Goal: Information Seeking & Learning: Learn about a topic

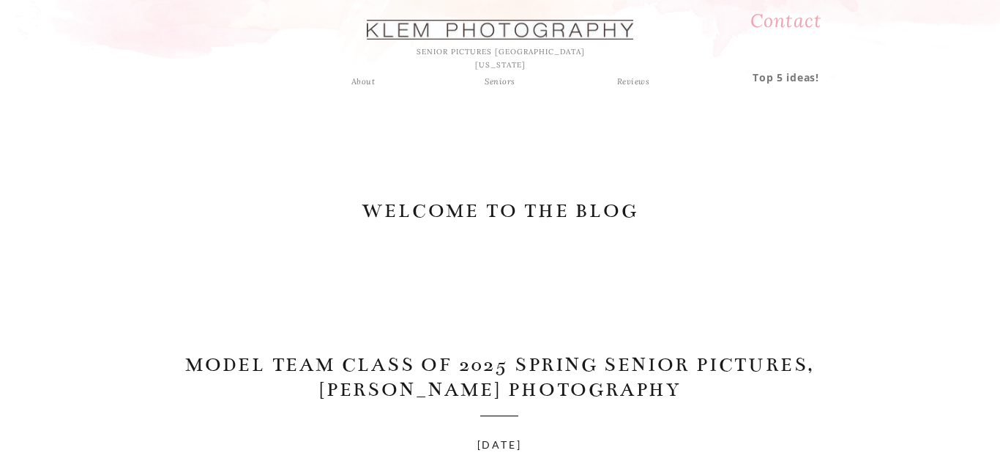
click at [494, 85] on div "Seniors" at bounding box center [500, 81] width 53 height 13
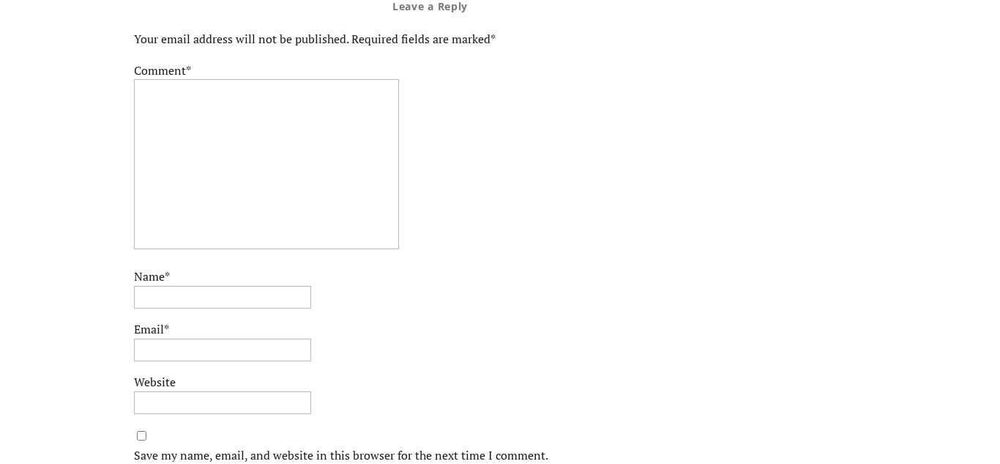
scroll to position [8719, 0]
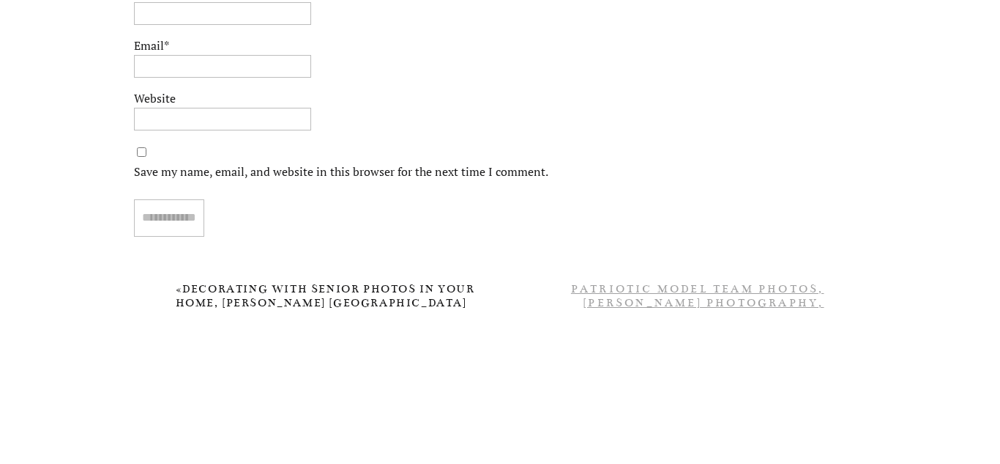
click at [631, 289] on link "Patriotic Model Team Photos, [PERSON_NAME] Photography, Evansville Photographers" at bounding box center [697, 302] width 253 height 41
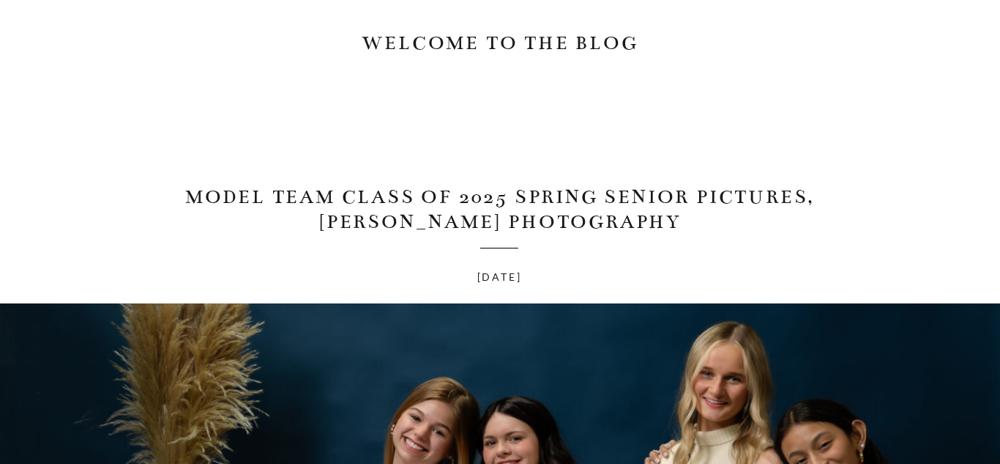
scroll to position [0, 0]
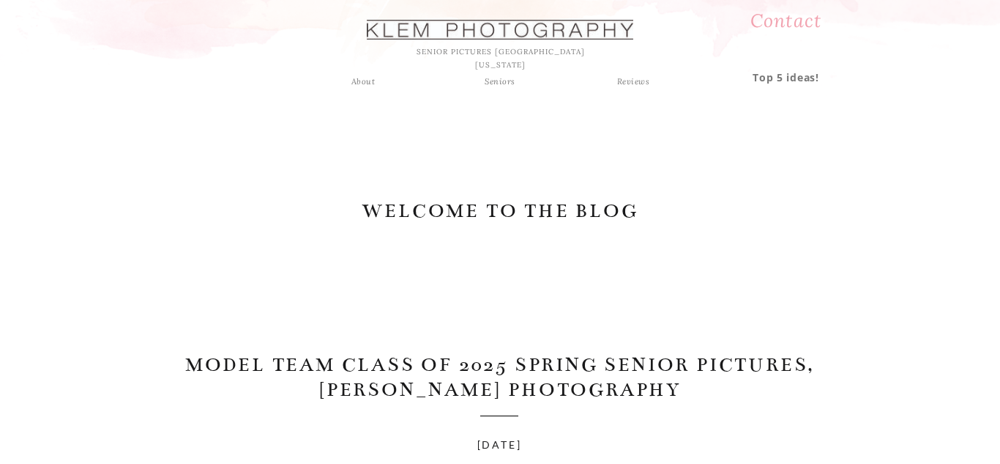
click at [599, 210] on h2 "WELCOME TO THE BLOG" at bounding box center [500, 212] width 278 height 29
click at [458, 32] on div at bounding box center [500, 30] width 267 height 20
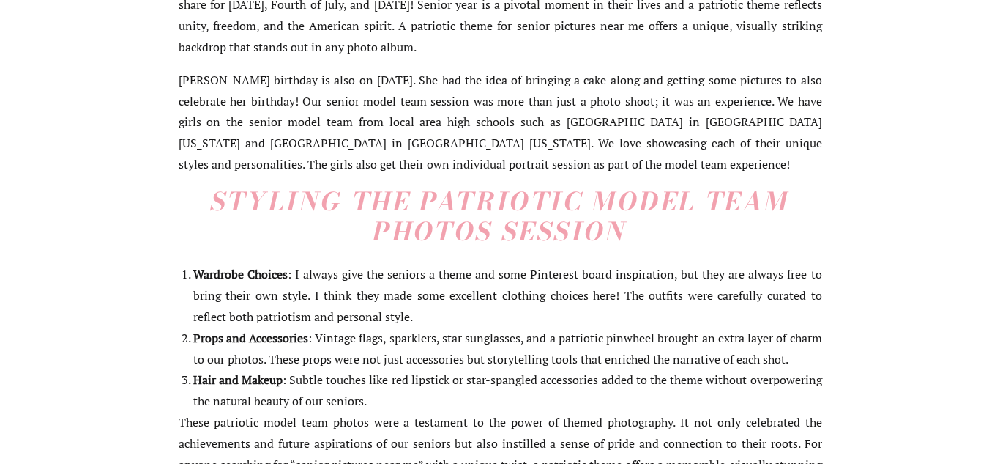
scroll to position [782, 0]
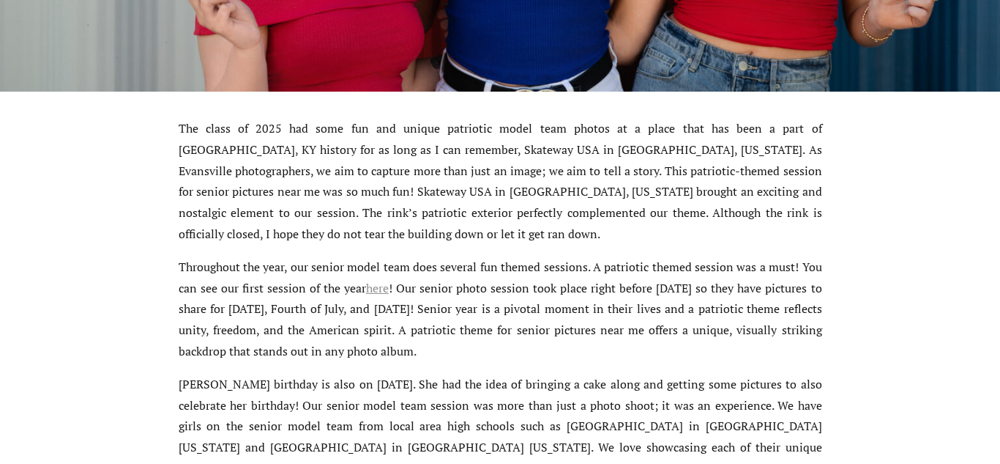
click at [387, 289] on link "here" at bounding box center [377, 288] width 23 height 16
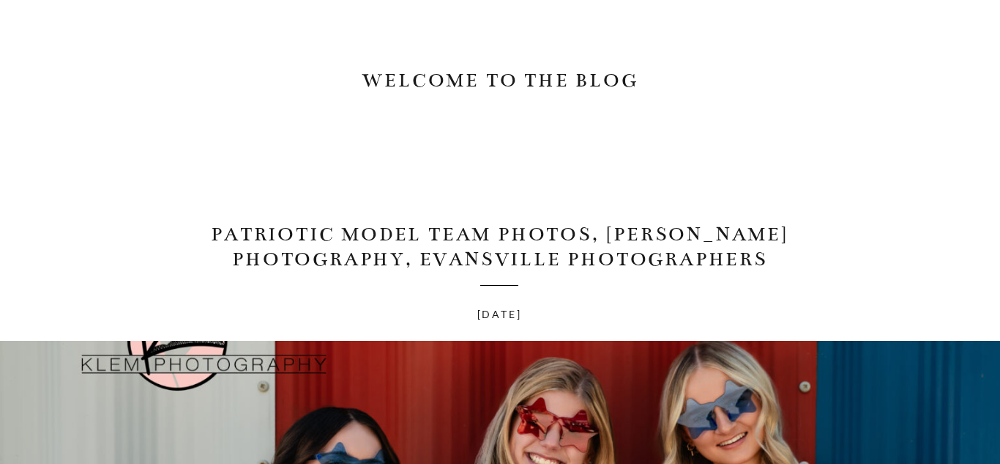
scroll to position [0, 0]
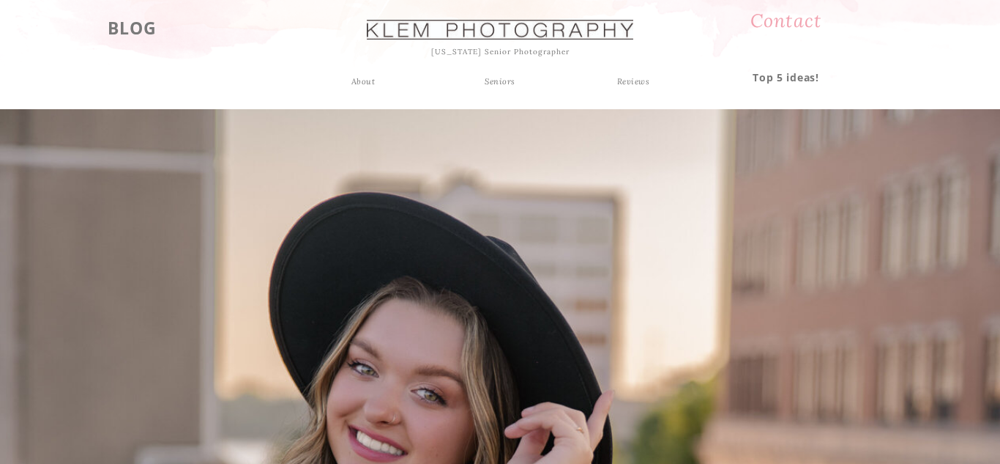
click at [125, 22] on h3 "BLOG" at bounding box center [132, 26] width 96 height 26
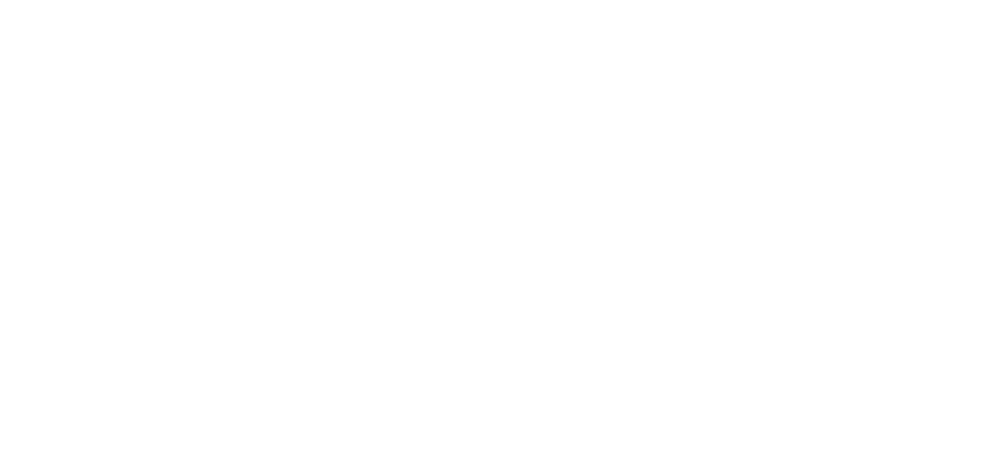
scroll to position [267, 0]
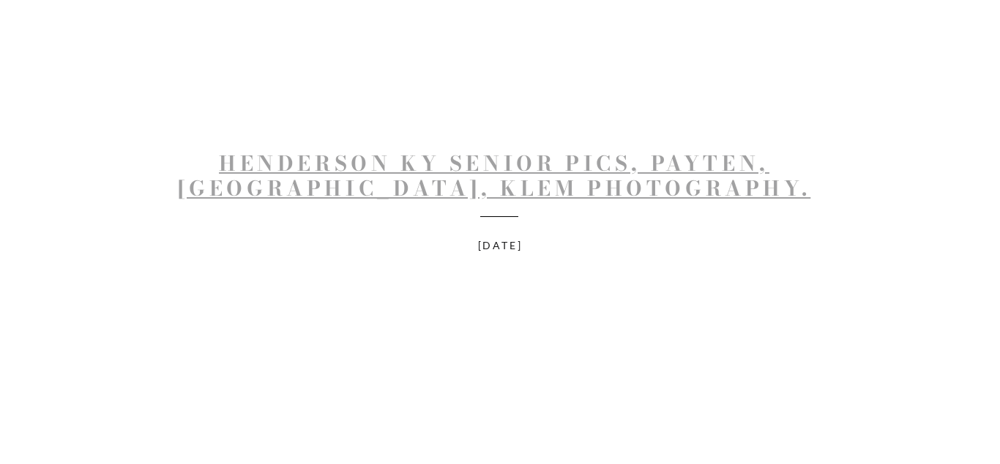
click at [557, 164] on link "Henderson KY Senior Pics, Payten, Henderson County, Klem Photography." at bounding box center [495, 175] width 634 height 56
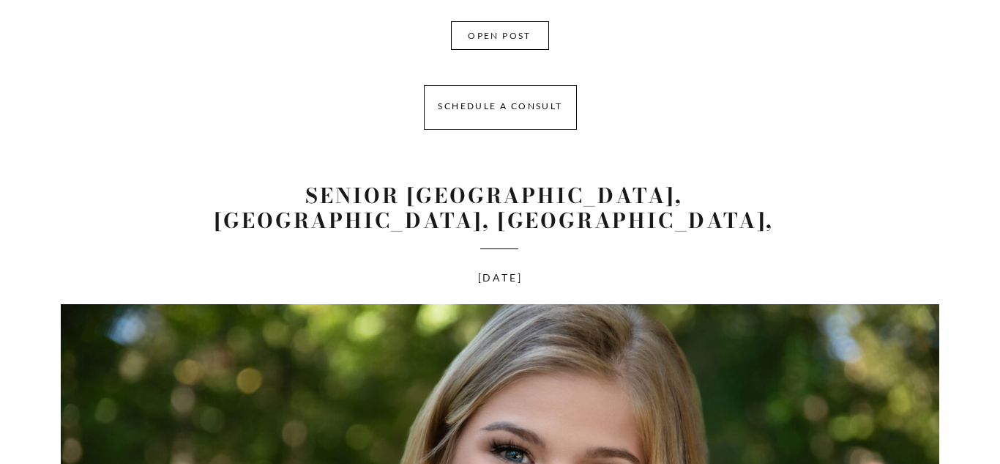
scroll to position [1198, 0]
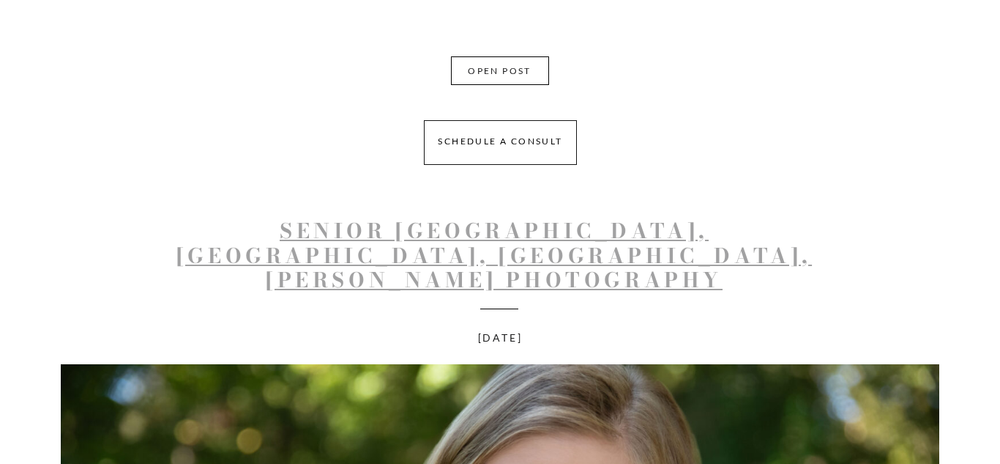
click at [500, 236] on link "Senior Pics Henderson KY, Addison, Henderson County High School, Klem Photograp…" at bounding box center [495, 255] width 636 height 81
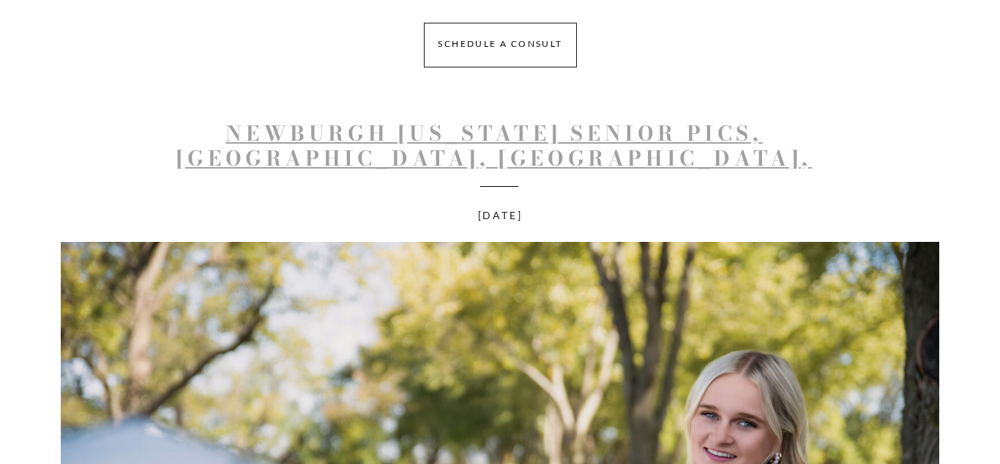
scroll to position [2290, 0]
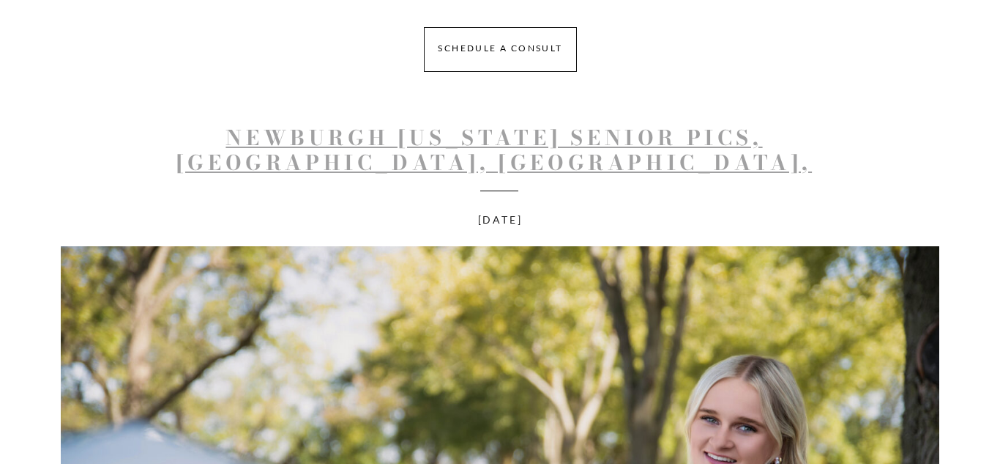
click at [535, 138] on link "Newburgh Indiana Senior Pics, Josie, Castle High School, Klem Photography" at bounding box center [495, 162] width 636 height 81
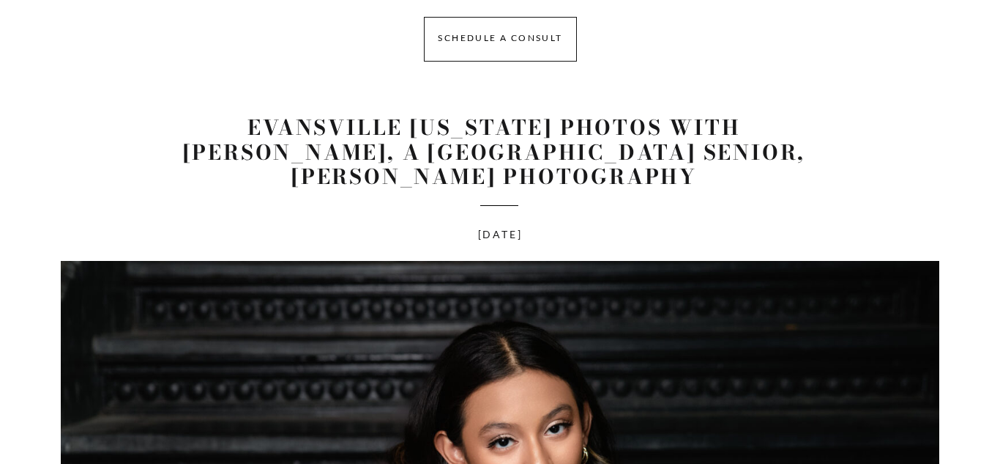
scroll to position [4322, 0]
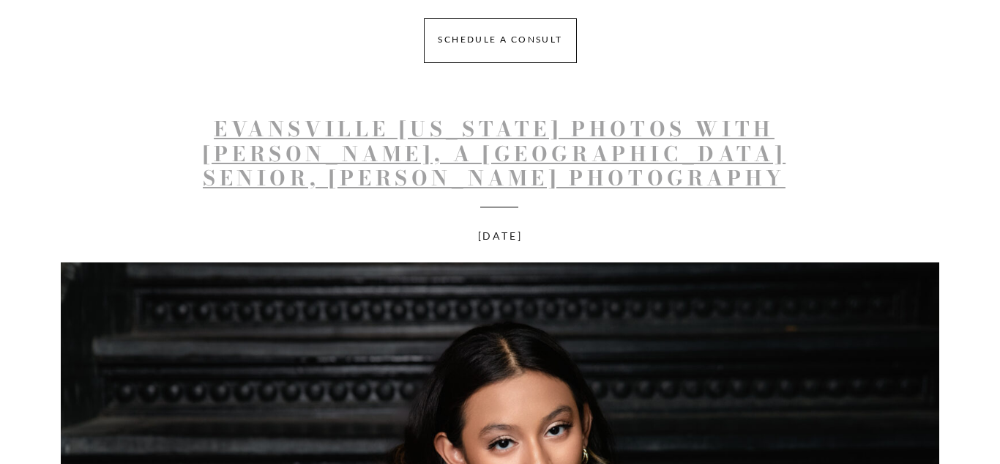
click at [423, 152] on link "Evansville Indiana Photos with Sarah, a Henderson County High School Senior, Kl…" at bounding box center [494, 153] width 583 height 81
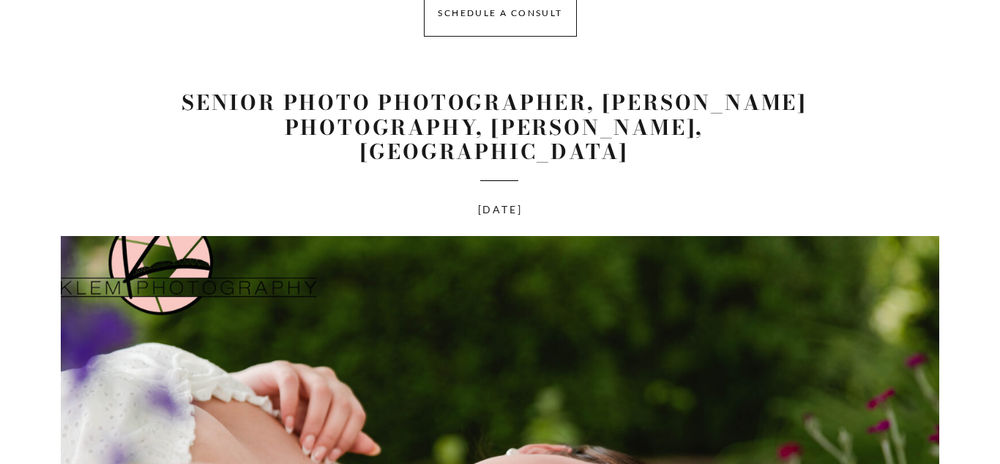
scroll to position [7357, 0]
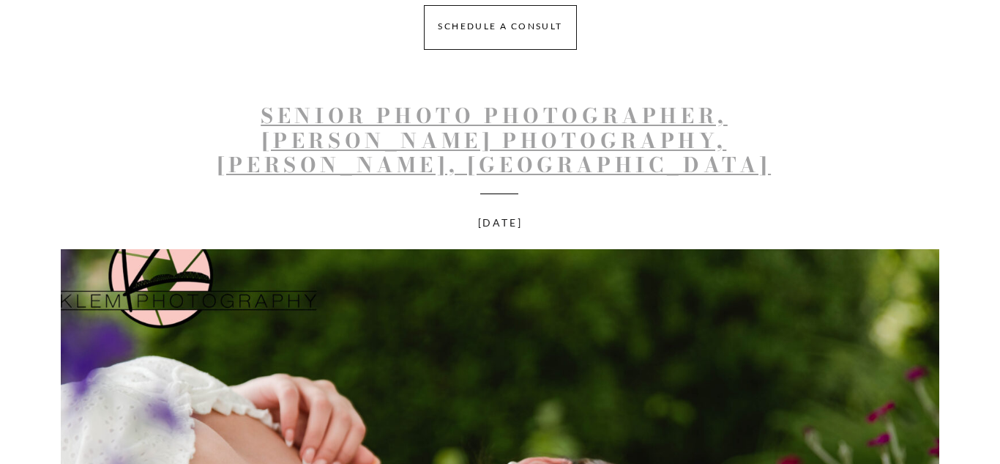
click at [490, 149] on link "Senior Photo Photographer, Klem Photography, Hannah, Henderson County High Scho…" at bounding box center [495, 140] width 554 height 81
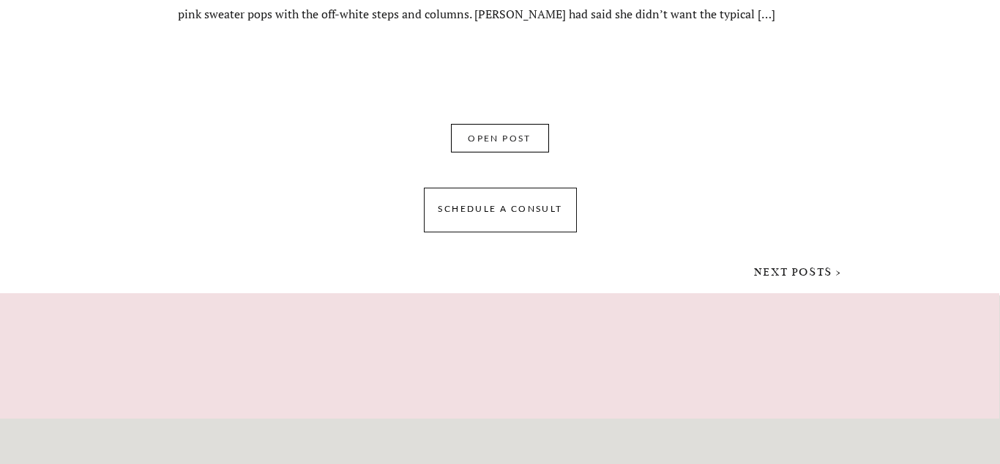
scroll to position [10217, 0]
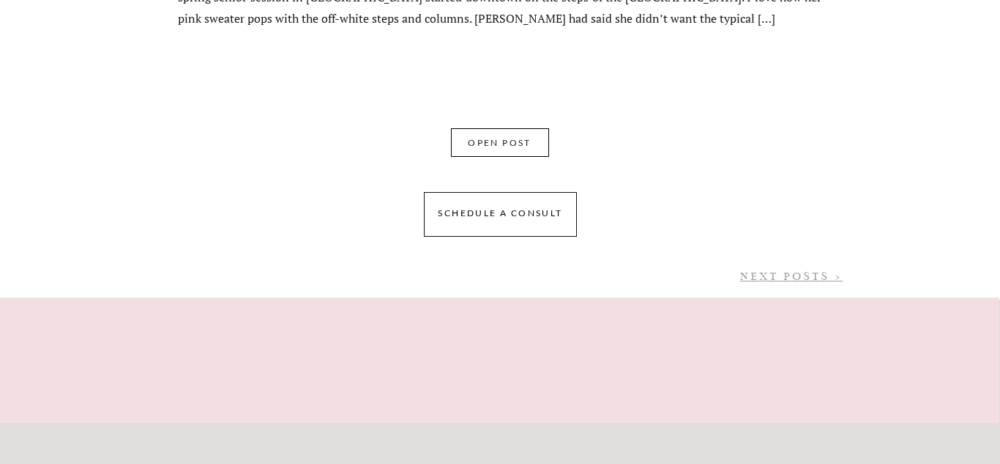
click at [789, 273] on link "NEXT POSTS >" at bounding box center [791, 276] width 103 height 13
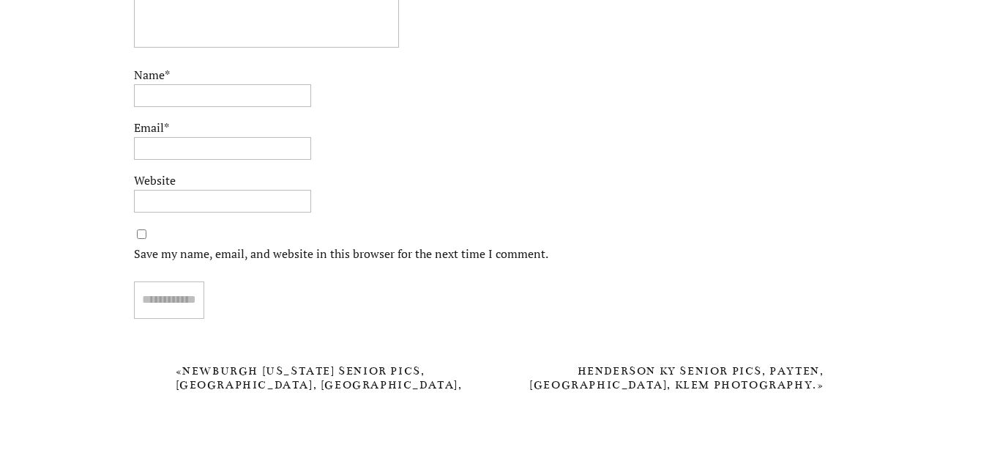
scroll to position [5004, 0]
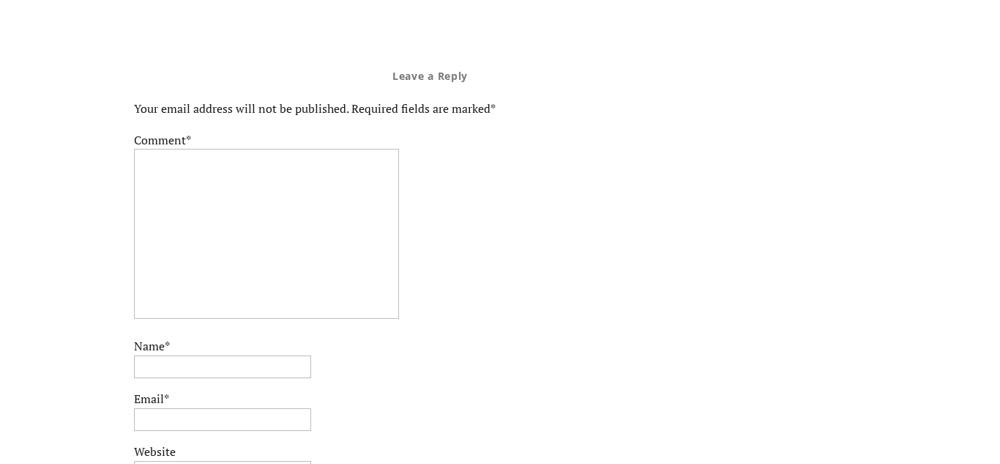
scroll to position [5892, 0]
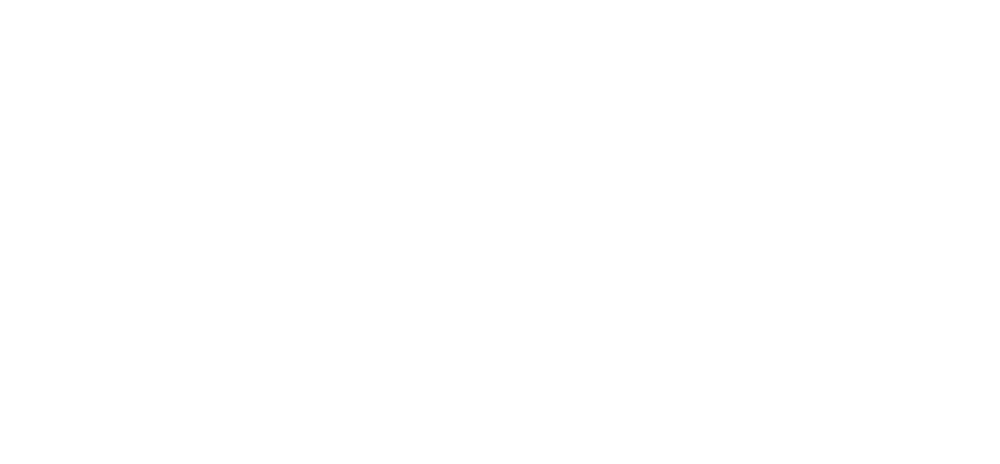
scroll to position [5760, 0]
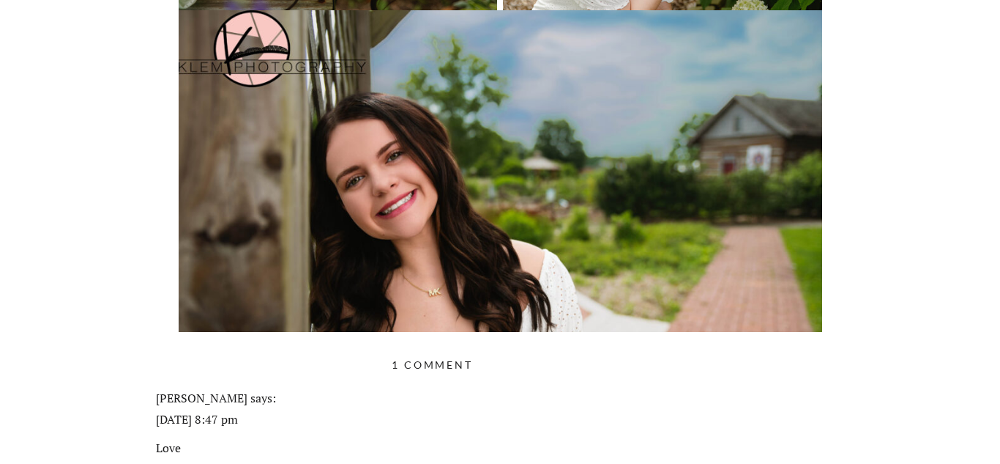
scroll to position [3943, 0]
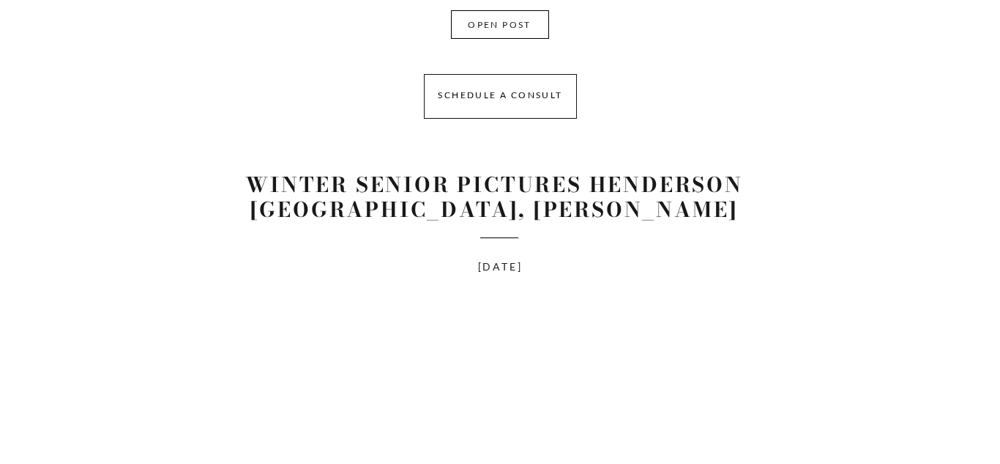
scroll to position [7328, 0]
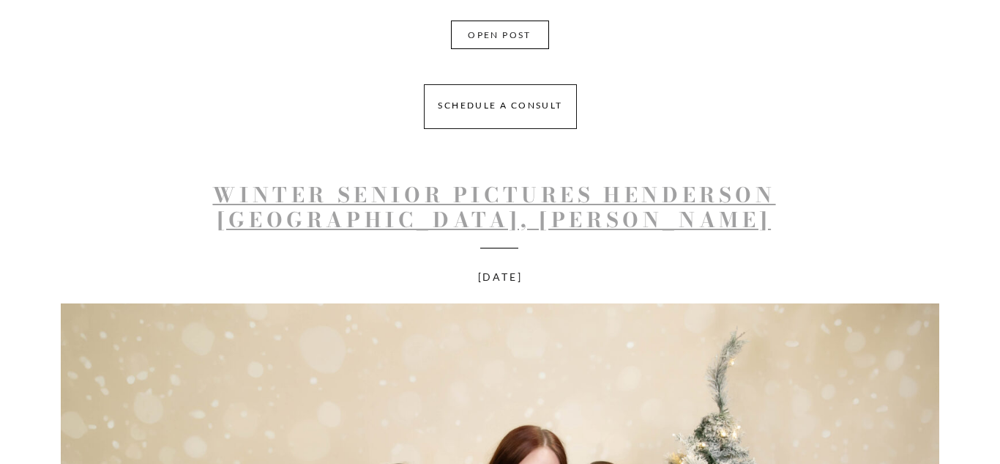
click at [588, 193] on link "Winter Senior Pictures Henderson [GEOGRAPHIC_DATA], [PERSON_NAME] Photography M…" at bounding box center [493, 219] width 563 height 81
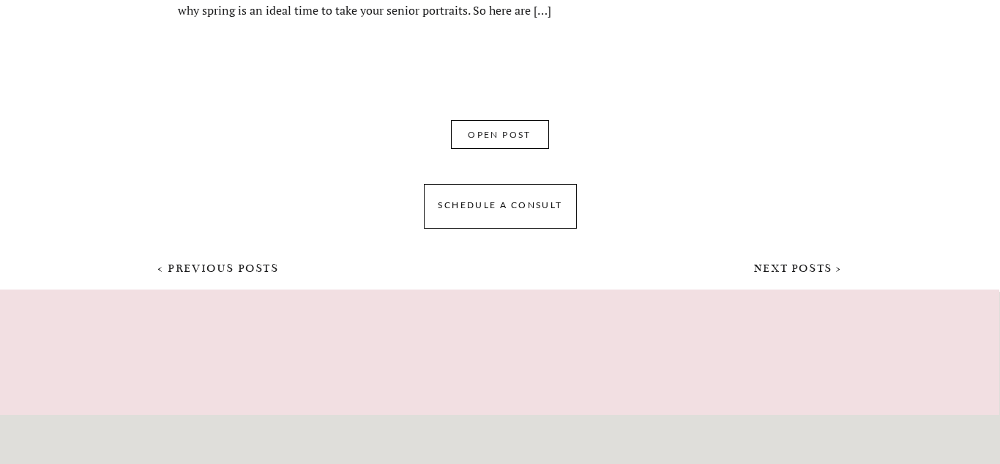
scroll to position [10203, 0]
click at [788, 266] on link "NEXT POSTS >" at bounding box center [791, 265] width 103 height 13
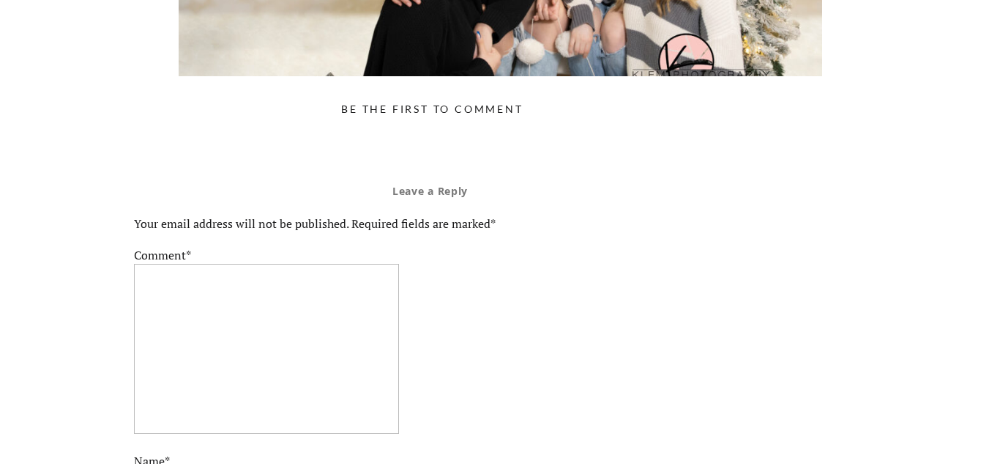
scroll to position [6094, 0]
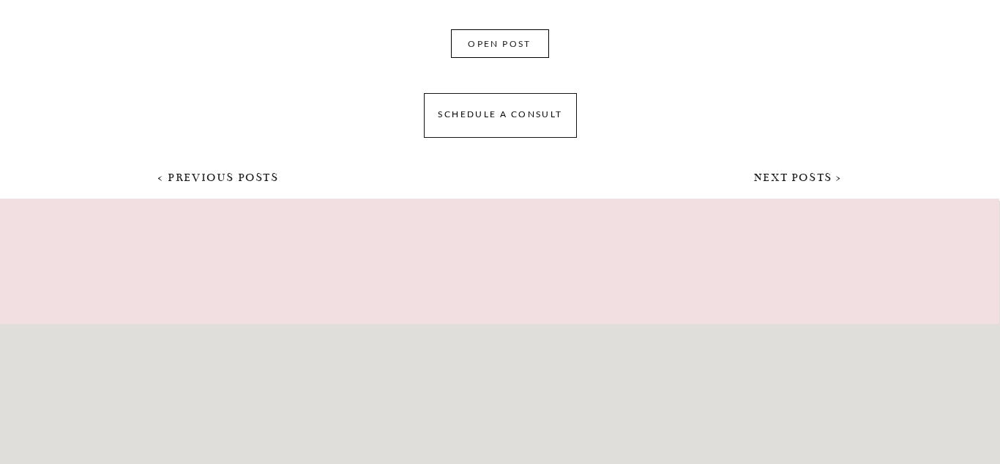
scroll to position [10391, 0]
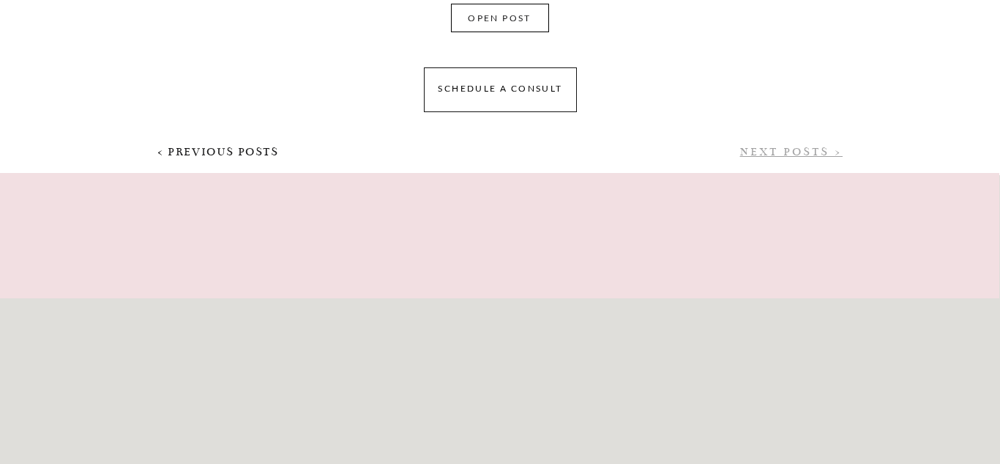
click at [807, 154] on link "NEXT POSTS >" at bounding box center [791, 151] width 103 height 13
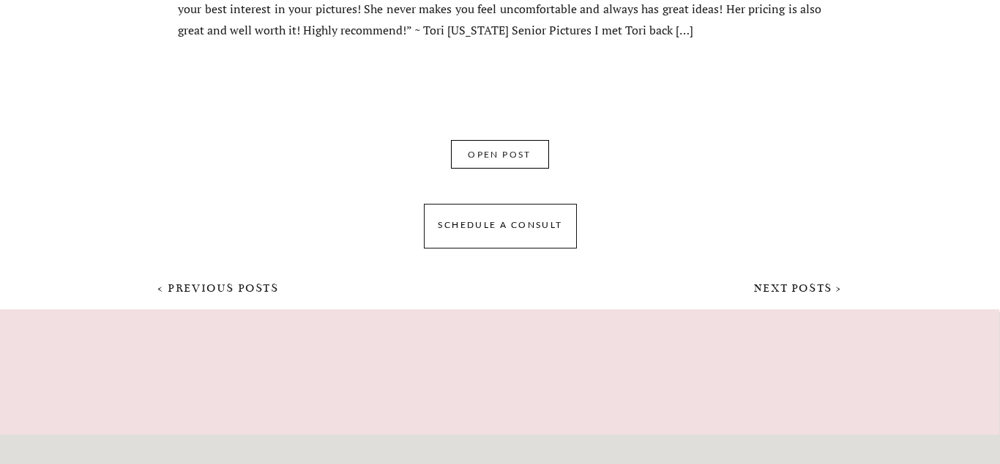
scroll to position [10262, 0]
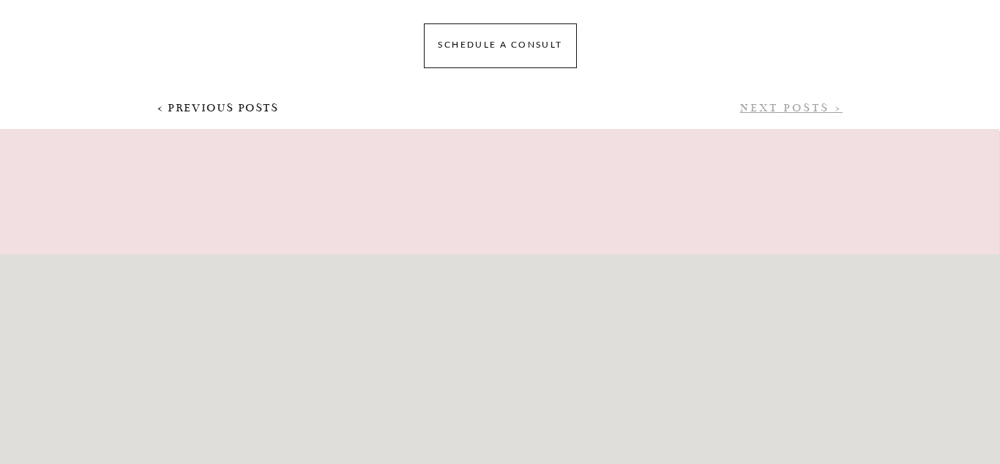
click at [798, 107] on link "NEXT POSTS >" at bounding box center [791, 107] width 103 height 13
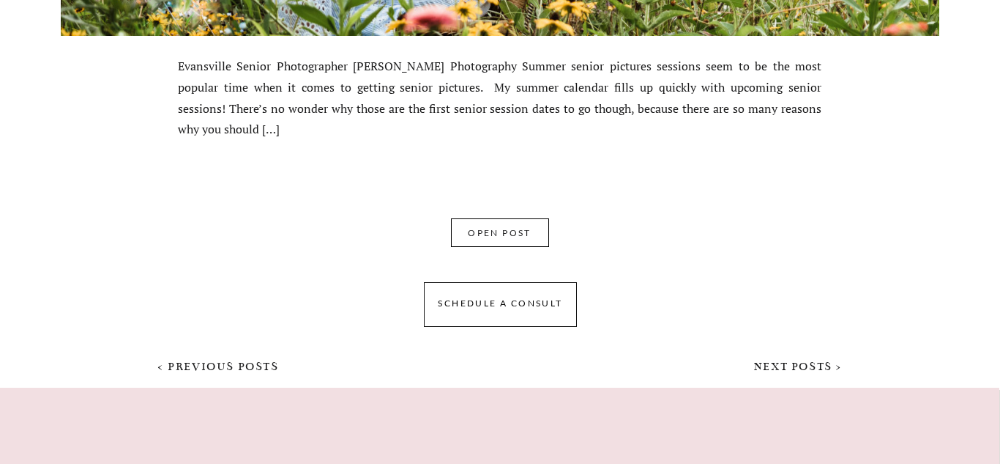
scroll to position [10239, 0]
